Goal: Check status: Check status

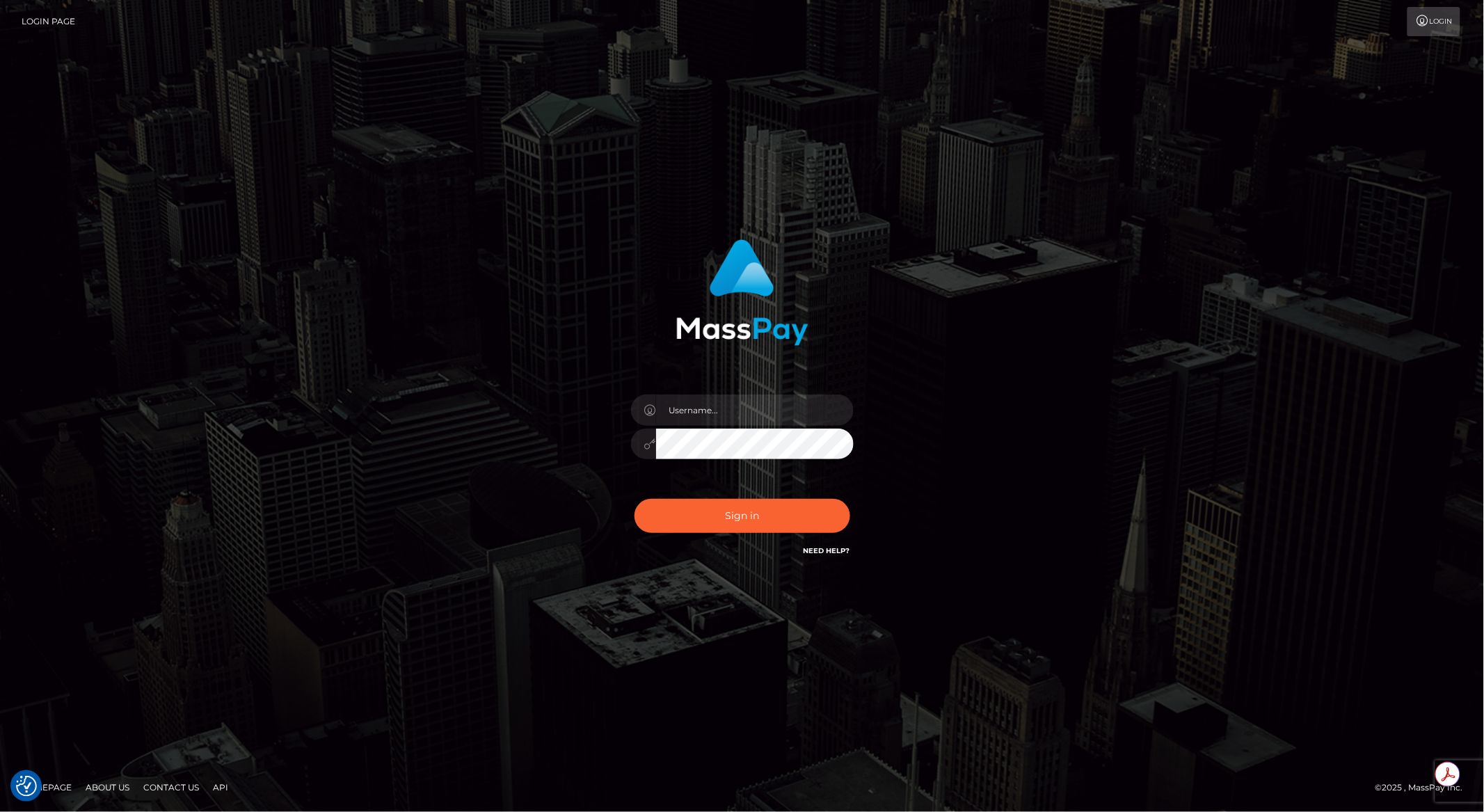
click at [854, 395] on div at bounding box center [854, 395] width 0 height 0
type input "brentg"
click at [714, 506] on button "Sign in" at bounding box center [742, 516] width 216 height 34
type input "brentg"
drag, startPoint x: 734, startPoint y: 502, endPoint x: 730, endPoint y: 518, distance: 16.5
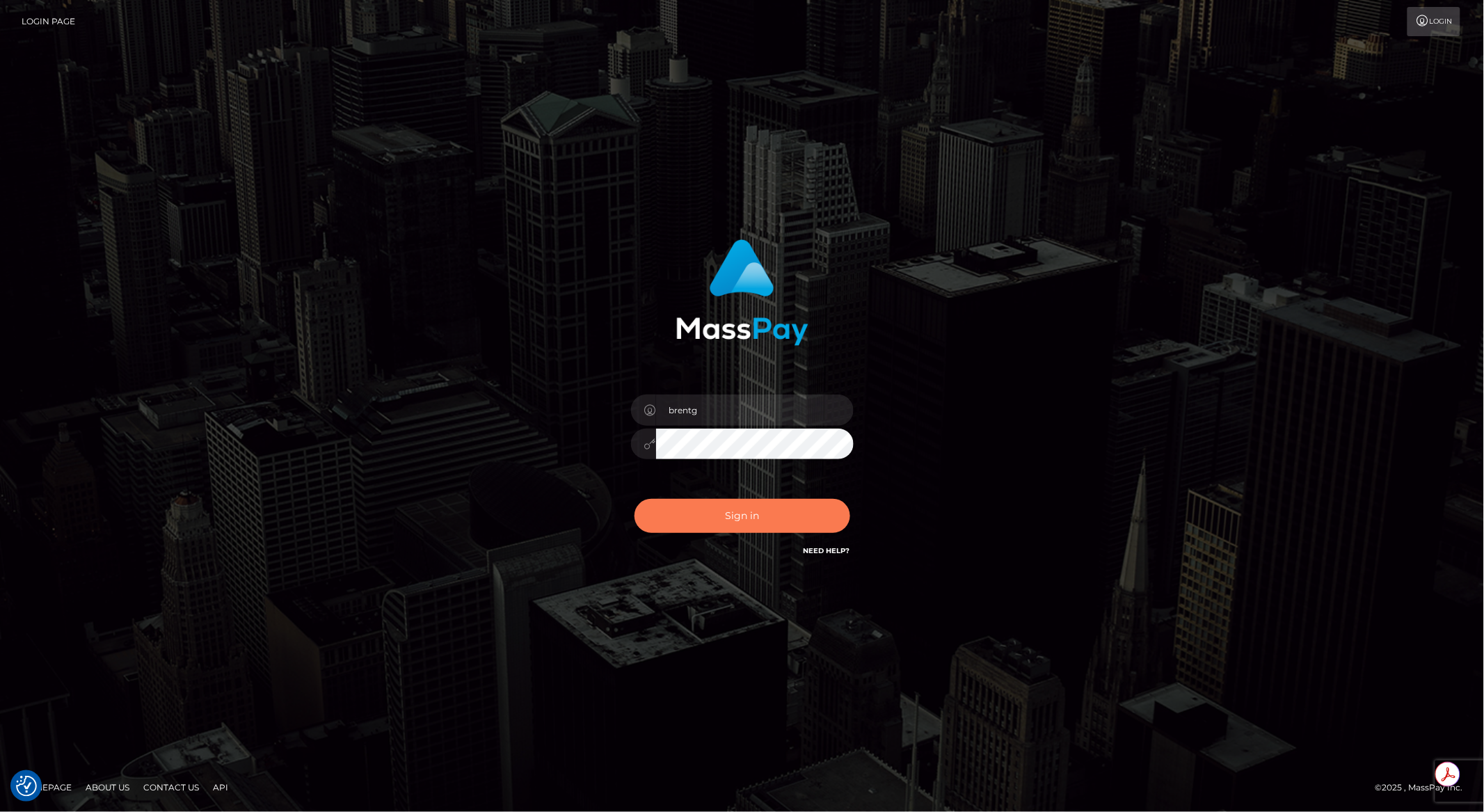
click at [734, 502] on button "Sign in" at bounding box center [742, 516] width 216 height 34
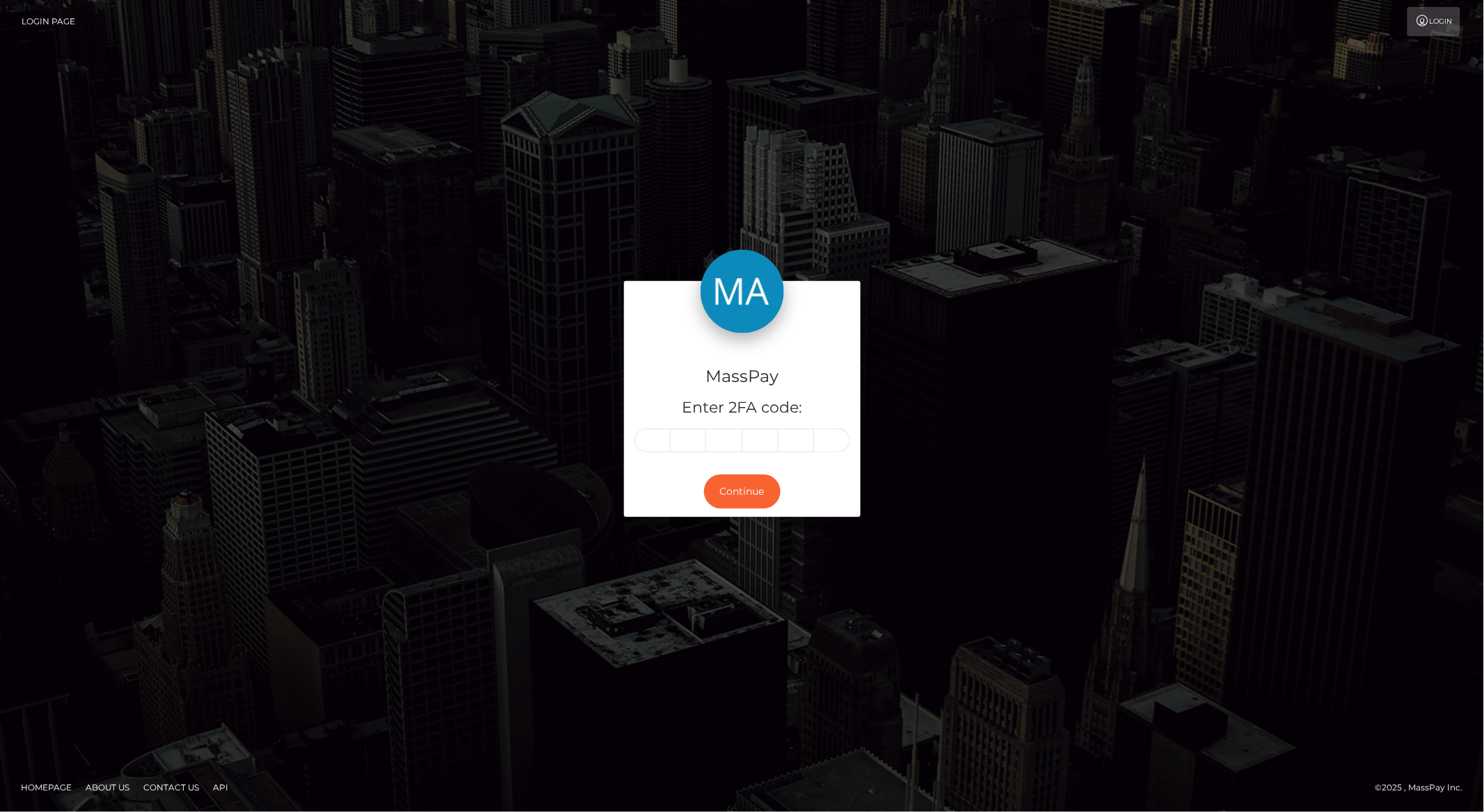
type input "0"
type input "9"
type input "7"
type input "0"
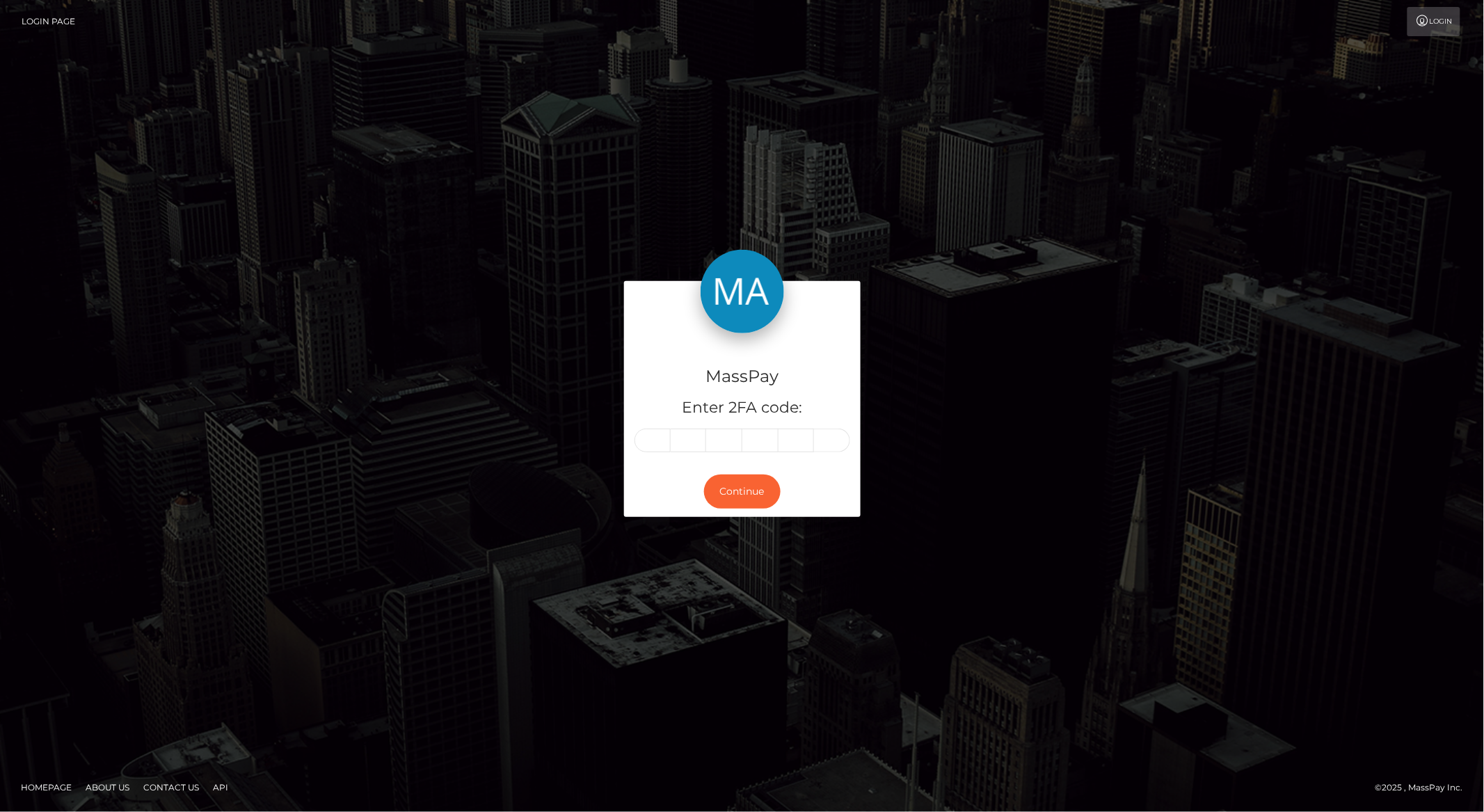
type input "6"
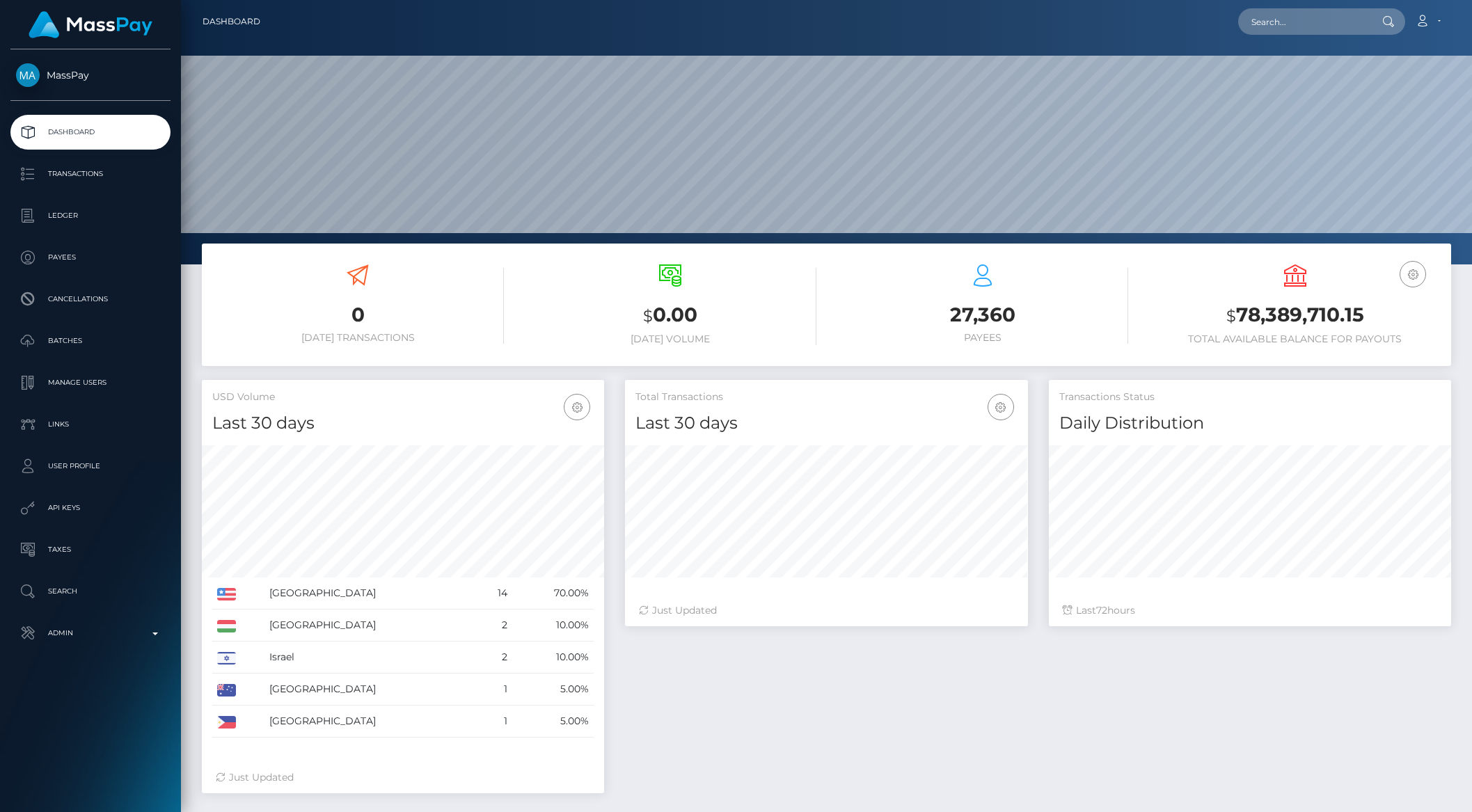
scroll to position [246, 402]
click at [102, 179] on p "Transactions" at bounding box center [91, 174] width 149 height 21
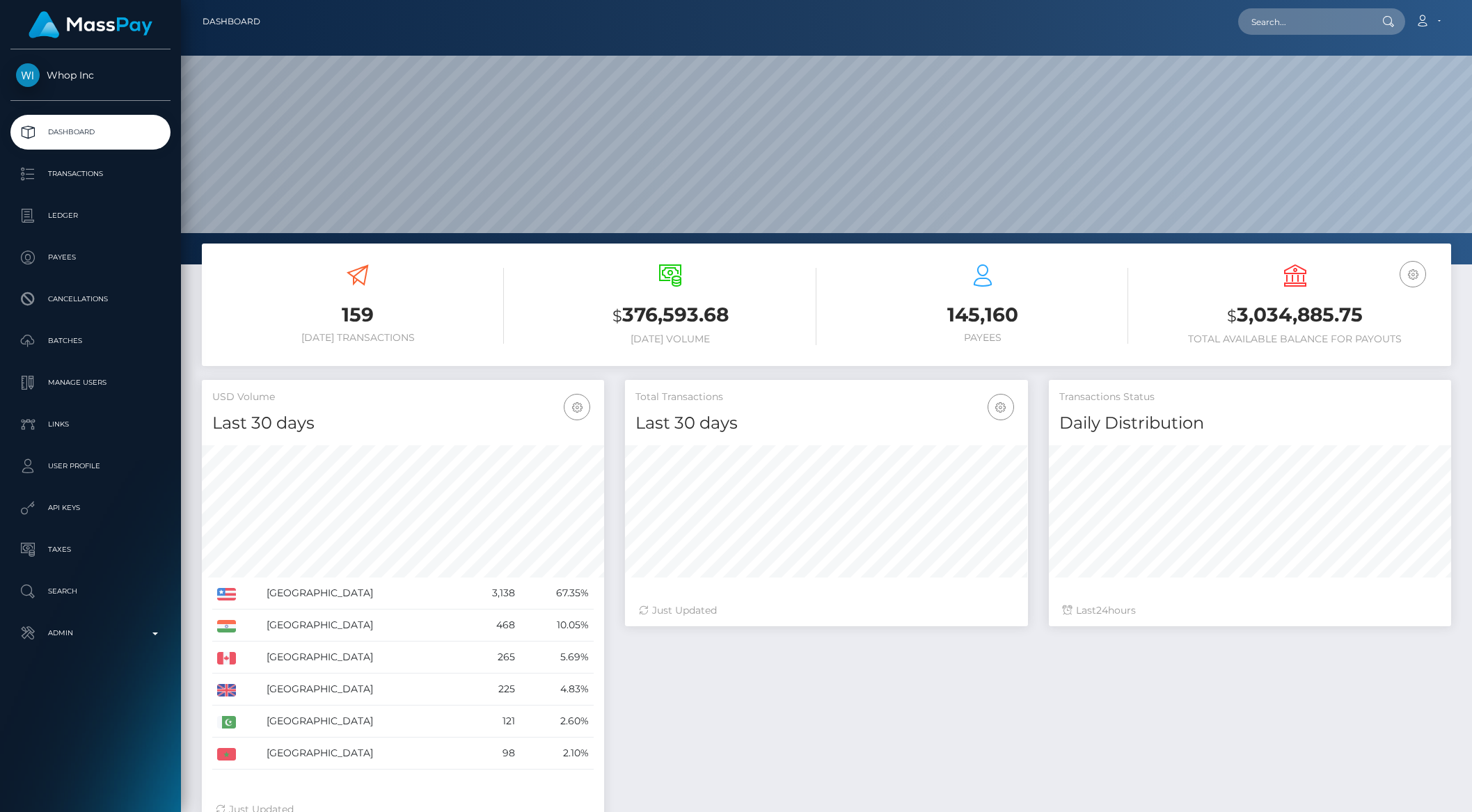
scroll to position [246, 402]
click at [83, 176] on p "Transactions" at bounding box center [91, 174] width 149 height 21
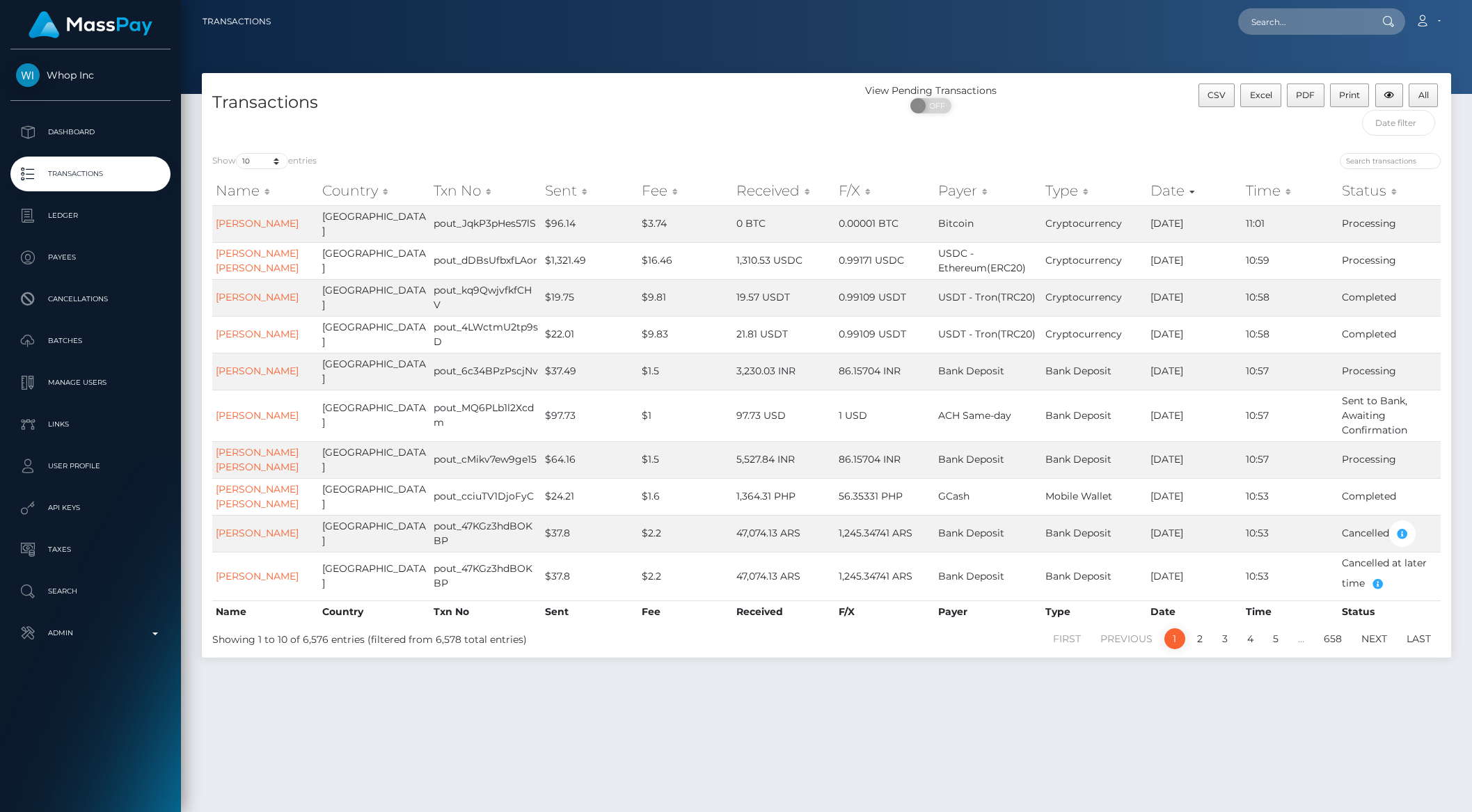
click at [552, 191] on th "Sent" at bounding box center [589, 191] width 96 height 28
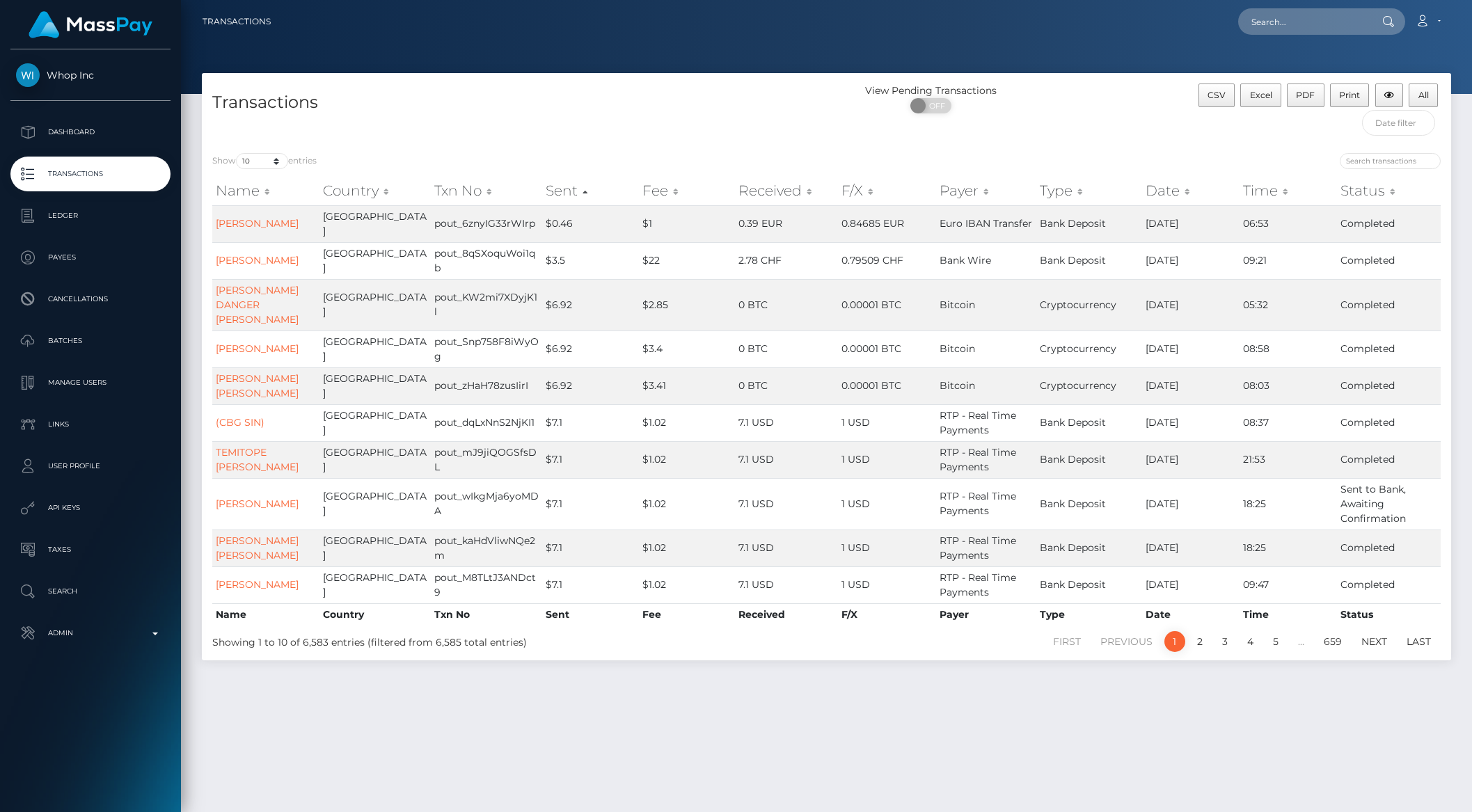
click at [571, 189] on th "Sent" at bounding box center [590, 191] width 96 height 28
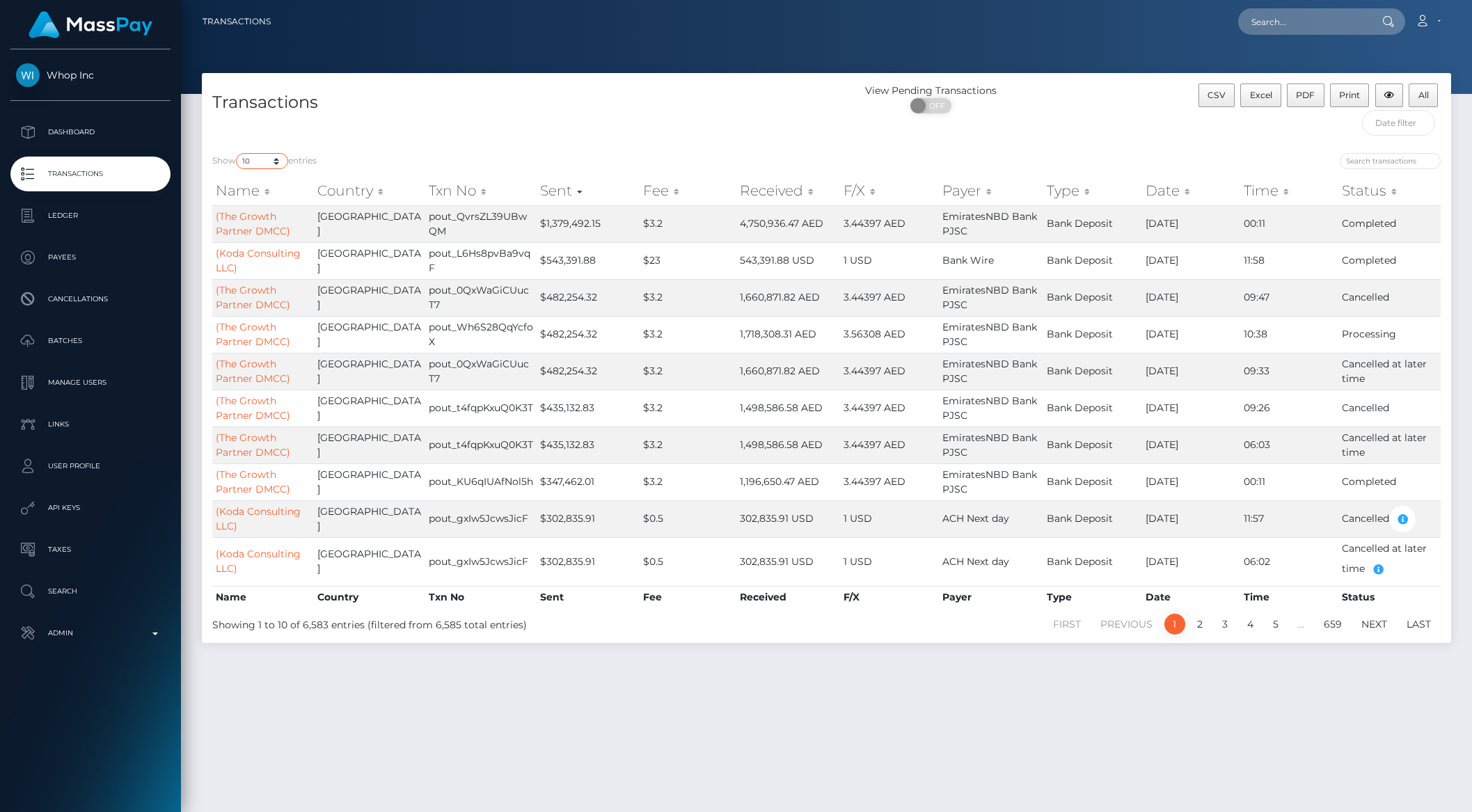
click at [262, 163] on select "10 25 50 100 250 500 1,000 3,500 All" at bounding box center [262, 161] width 52 height 16
click at [237, 153] on select "10 25 50 100 250 500 1,000 3,500 All" at bounding box center [262, 161] width 52 height 16
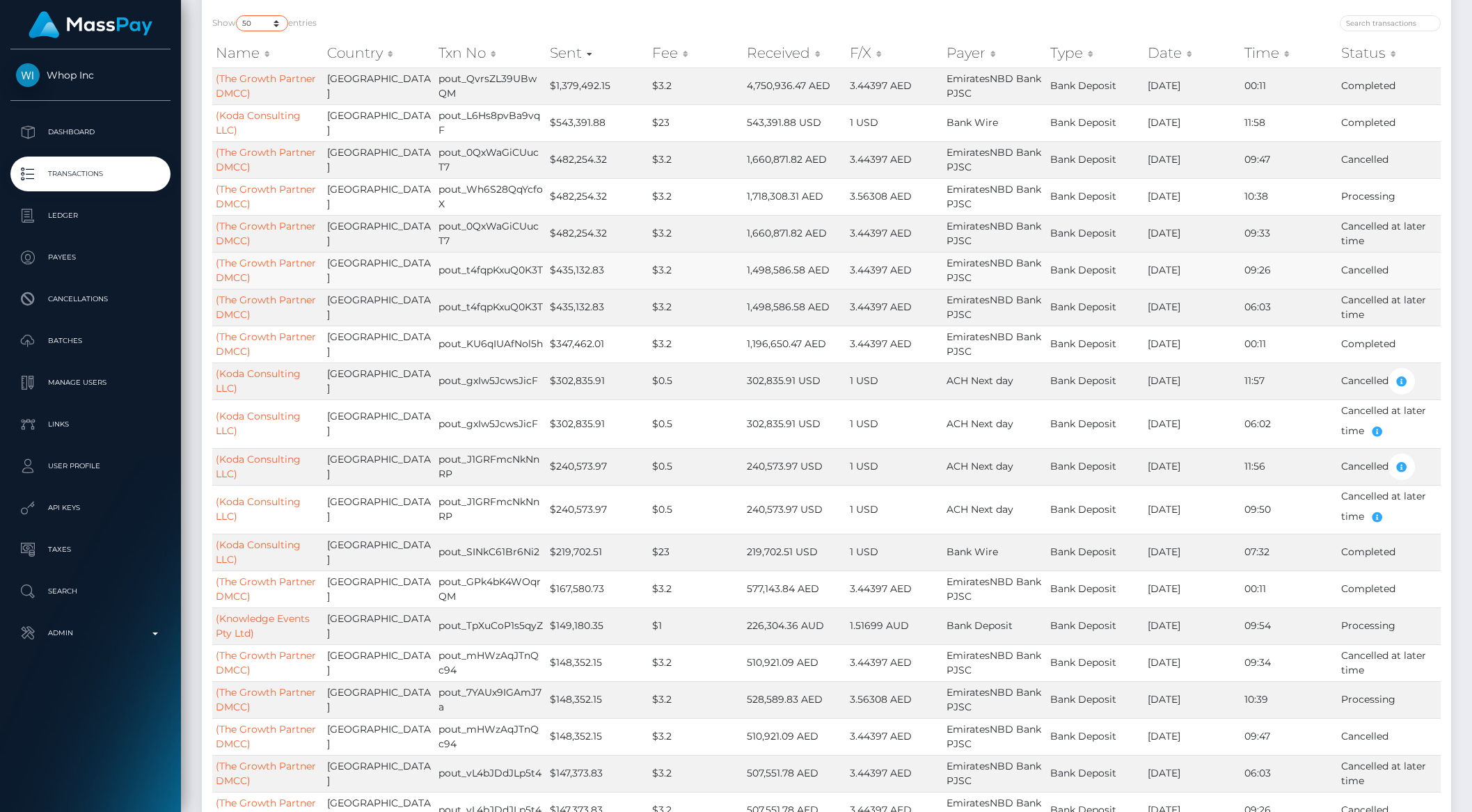
scroll to position [141, 0]
click at [266, 18] on select "10 25 50 100 250 500 1,000 3,500 All" at bounding box center [262, 20] width 52 height 16
select select "10"
click at [237, 12] on select "10 25 50 100 250 500 1,000 3,500 All" at bounding box center [262, 20] width 52 height 16
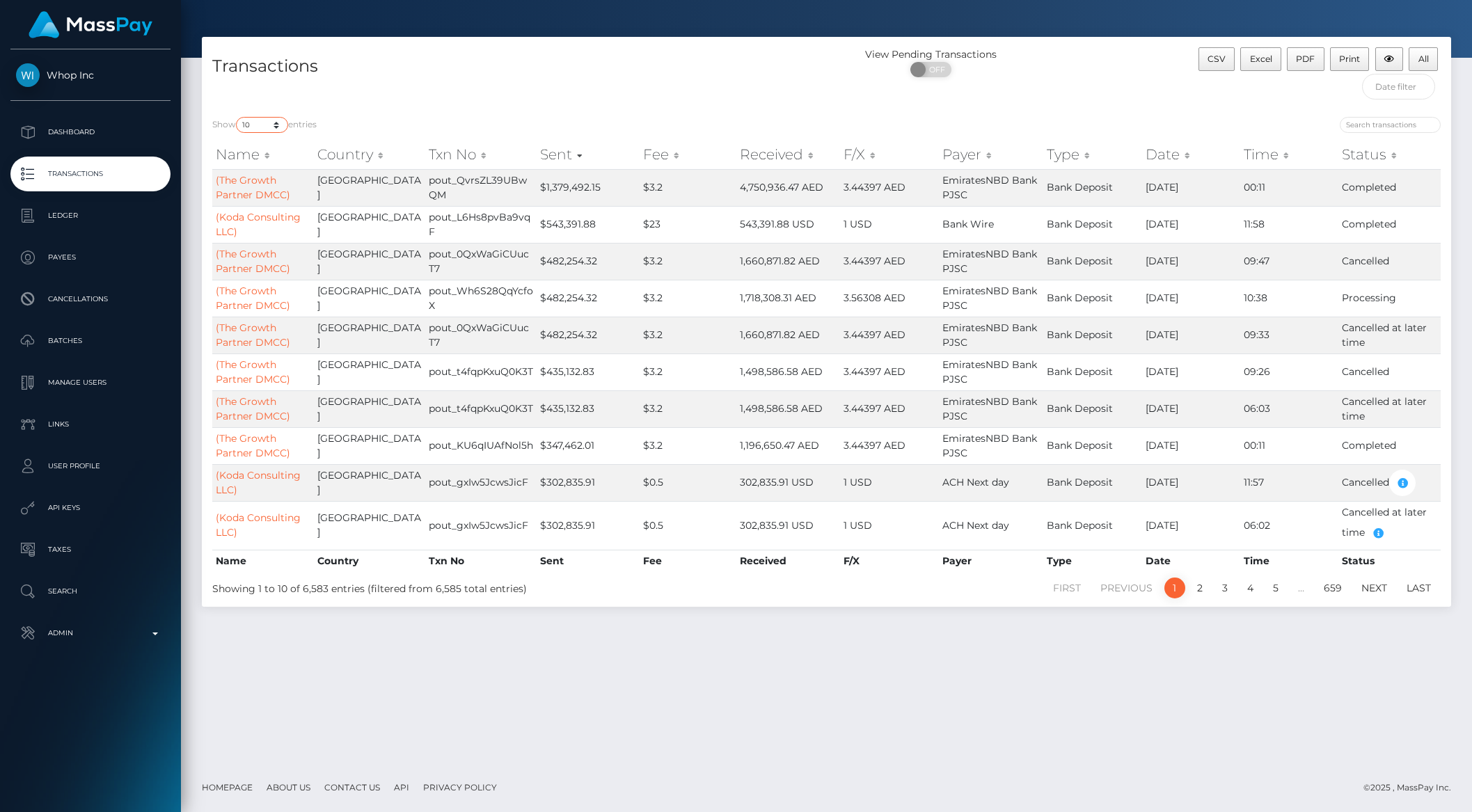
scroll to position [35, 0]
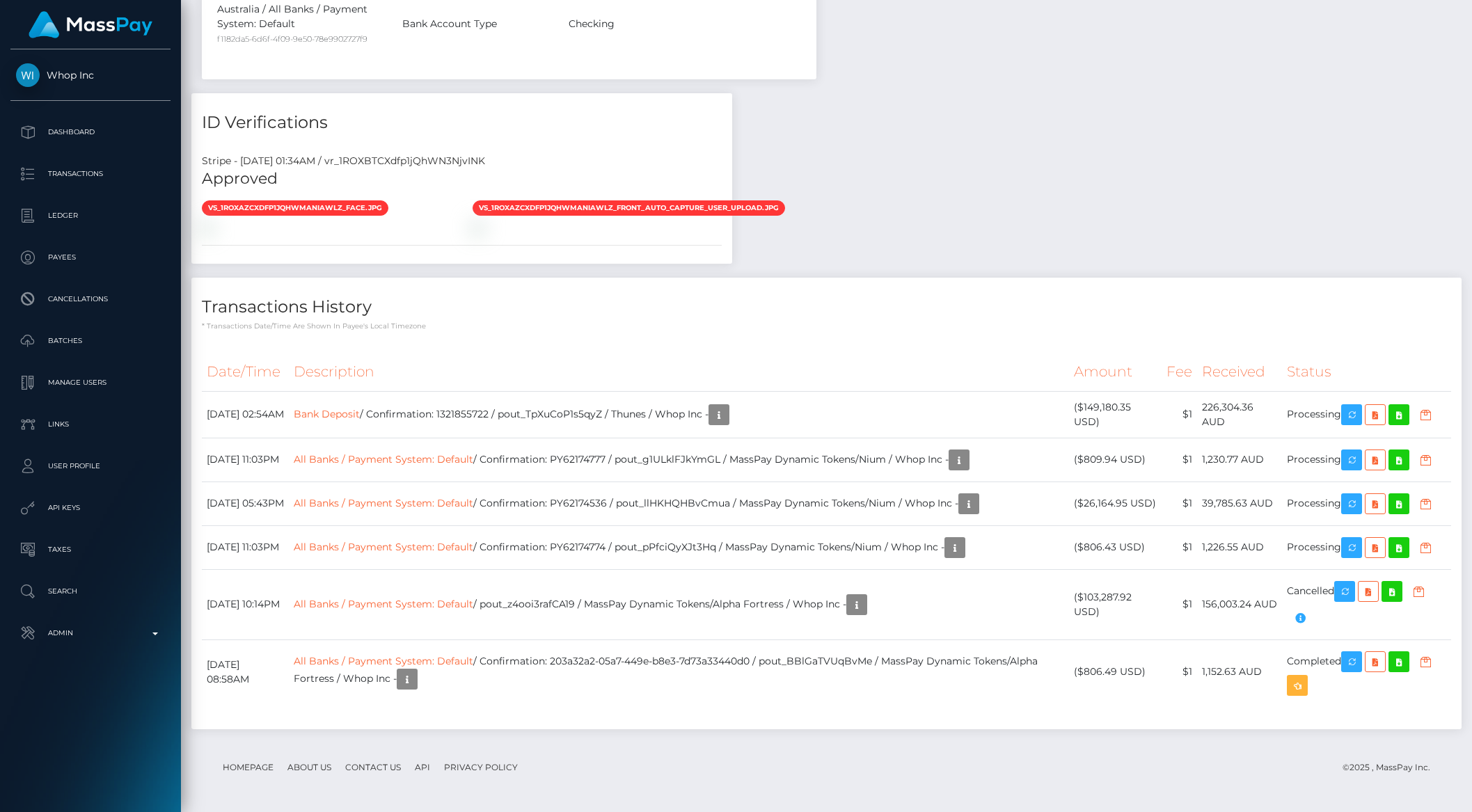
scroll to position [1159, 0]
